Goal: Navigation & Orientation: Find specific page/section

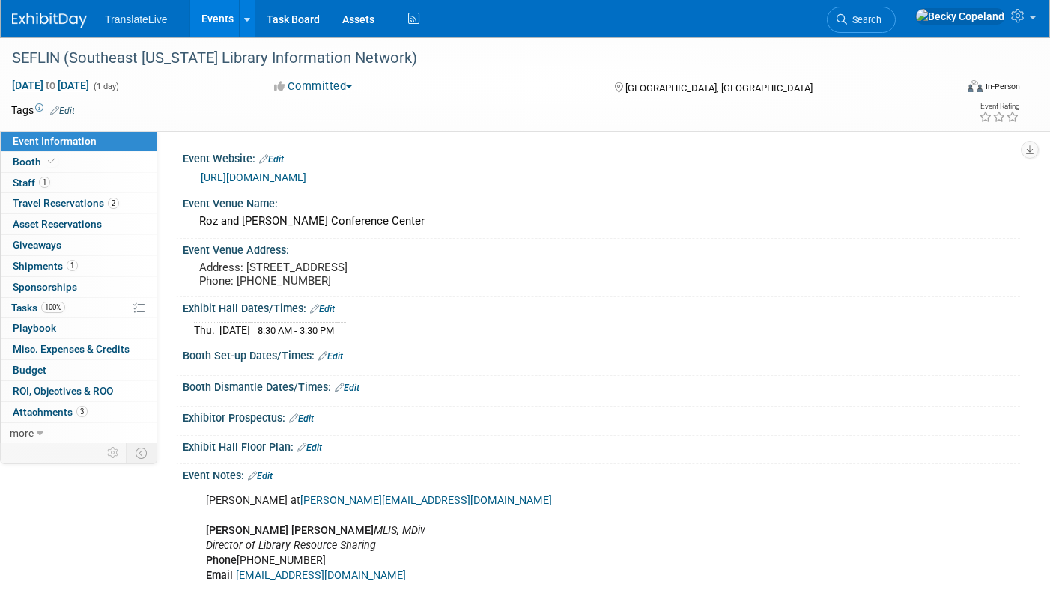
click at [216, 17] on link "Events" at bounding box center [217, 18] width 55 height 37
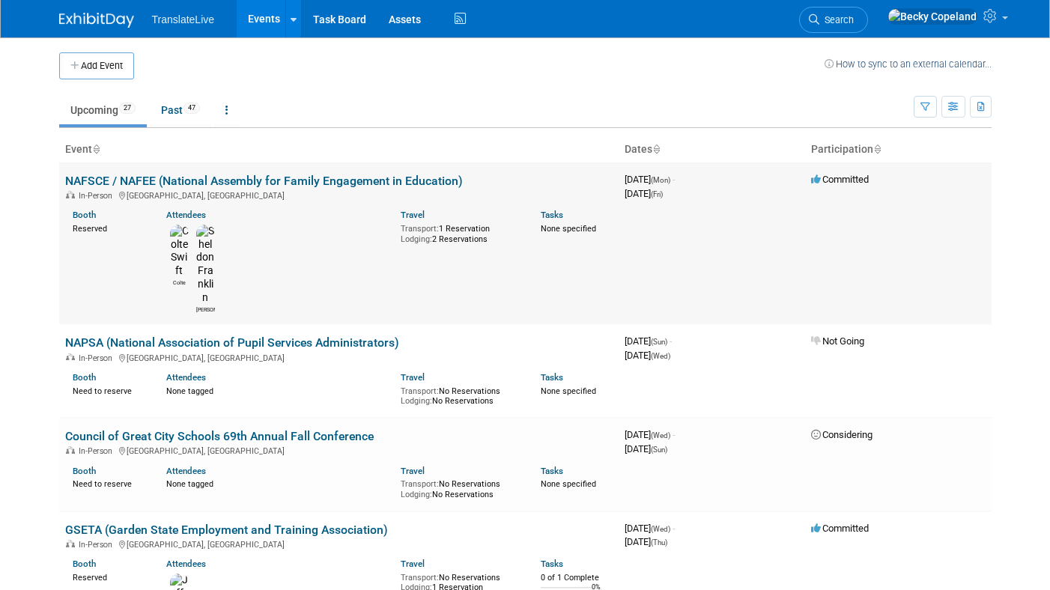
click at [285, 174] on link "NAFSCE / NAFEE (National Assembly for Family Engagement in Education)" at bounding box center [264, 181] width 398 height 14
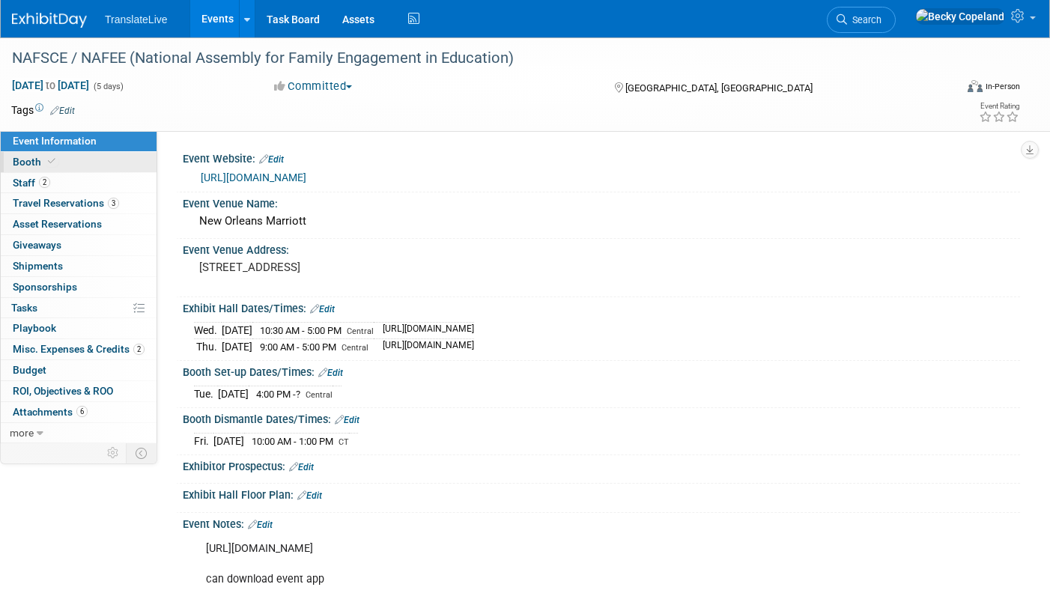
click at [17, 163] on span "Booth" at bounding box center [36, 162] width 46 height 12
